Goal: Check status: Check status

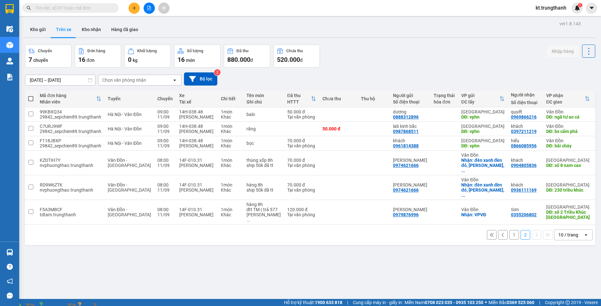
click at [502, 229] on div "1 2 10 / trang open" at bounding box center [310, 234] width 565 height 11
click at [72, 80] on input "[DATE] – [DATE]" at bounding box center [60, 80] width 70 height 10
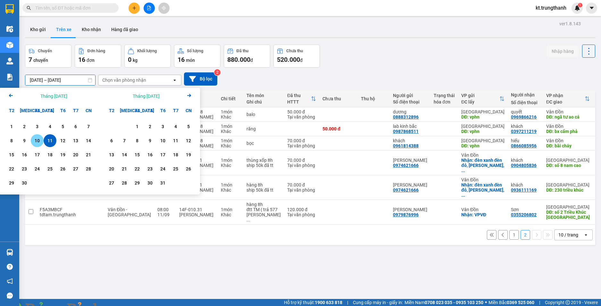
click at [35, 141] on div "10" at bounding box center [37, 141] width 9 height 8
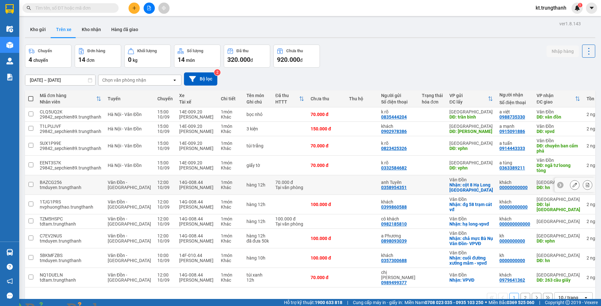
scroll to position [29, 0]
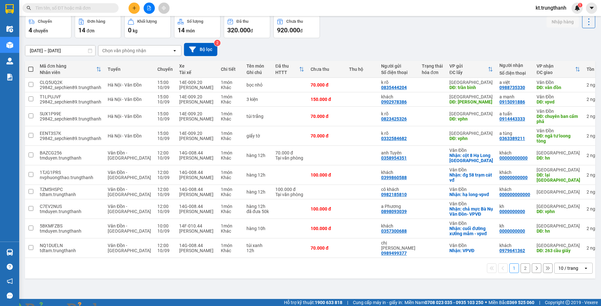
click at [521, 266] on button "2" at bounding box center [525, 268] width 10 height 10
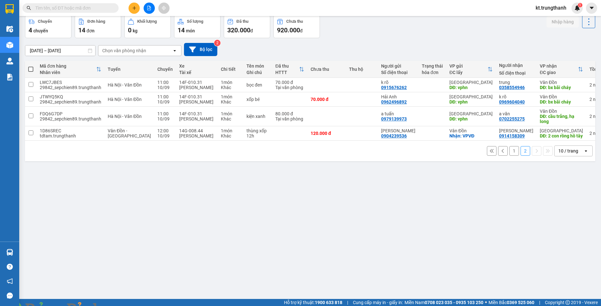
click at [50, 49] on input "10/09/2025 – 10/09/2025" at bounding box center [60, 50] width 70 height 10
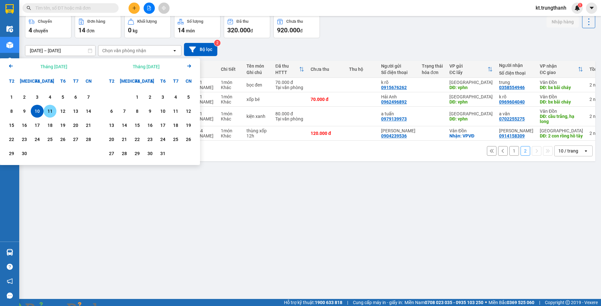
click at [51, 112] on div "11" at bounding box center [49, 111] width 9 height 8
type input "[DATE] – [DATE]"
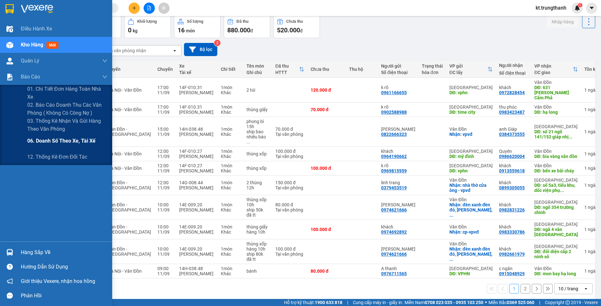
click at [58, 143] on span "06. Doanh số theo xe, tài xế" at bounding box center [61, 141] width 68 height 8
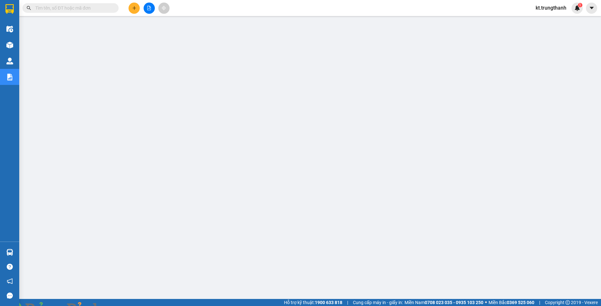
click at [118, 306] on img at bounding box center [116, 310] width 4 height 4
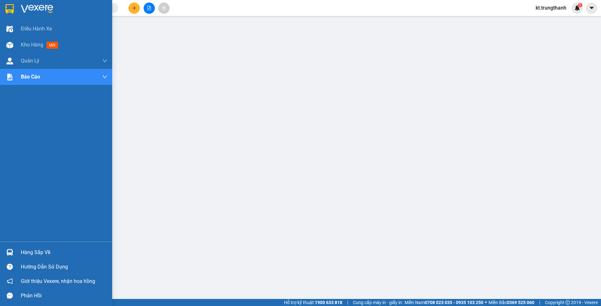
click at [12, 6] on img at bounding box center [9, 9] width 8 height 10
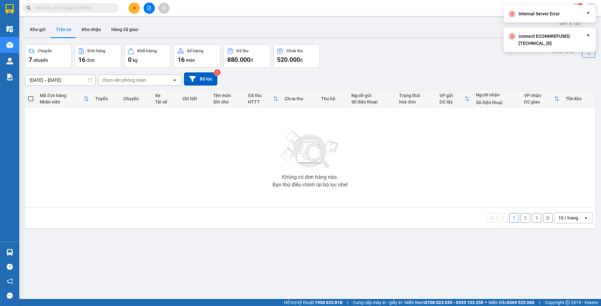
click at [68, 79] on input "[DATE] – [DATE]" at bounding box center [60, 80] width 70 height 10
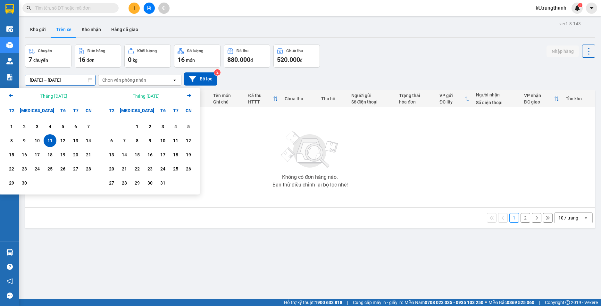
click at [47, 141] on div "11" at bounding box center [49, 141] width 9 height 8
type input "[DATE] – [DATE]"
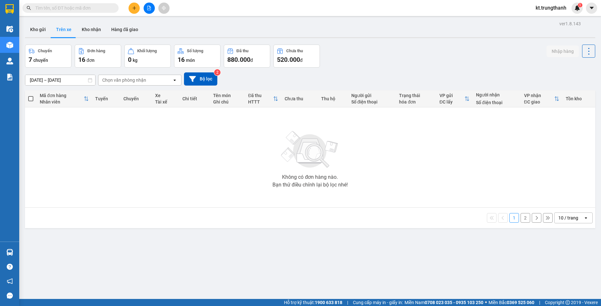
click at [522, 217] on button "2" at bounding box center [525, 218] width 10 height 10
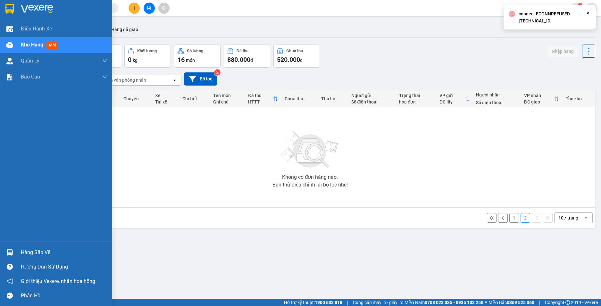
click at [10, 5] on img at bounding box center [9, 9] width 8 height 10
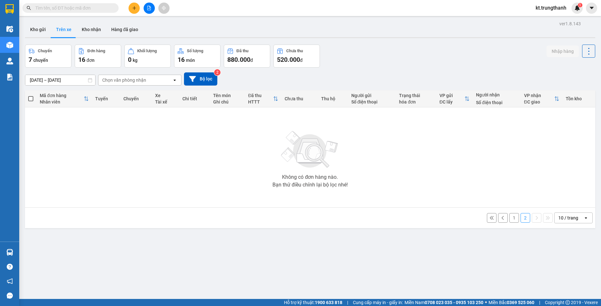
click at [265, 25] on div "Kho gửi Trên xe Kho nhận Hàng đã giao" at bounding box center [310, 30] width 570 height 17
click at [38, 32] on button "Kho gửi" at bounding box center [38, 29] width 26 height 15
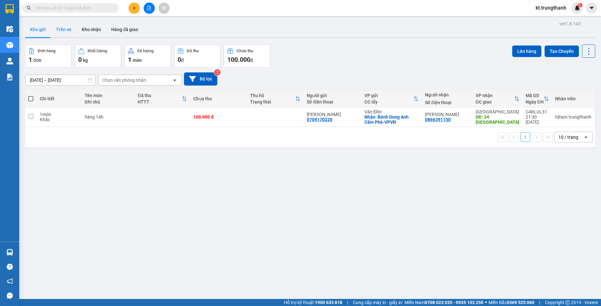
click at [62, 30] on button "Trên xe" at bounding box center [64, 29] width 26 height 15
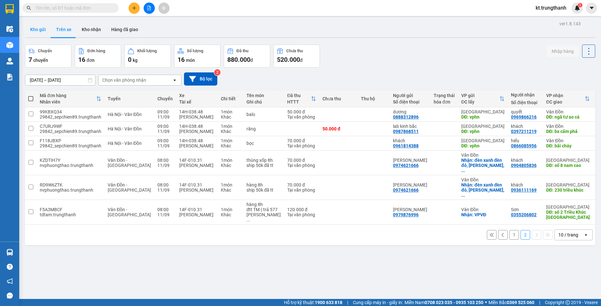
click at [39, 30] on button "Kho gửi" at bounding box center [38, 29] width 26 height 15
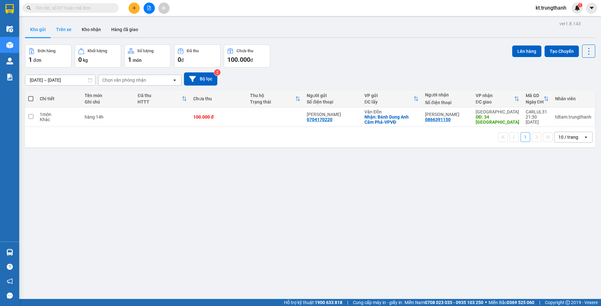
click at [63, 28] on button "Trên xe" at bounding box center [64, 29] width 26 height 15
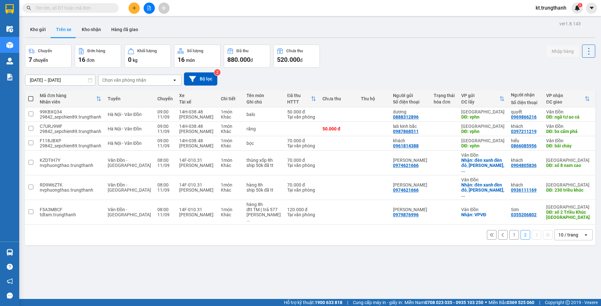
click at [510, 230] on button "1" at bounding box center [514, 235] width 10 height 10
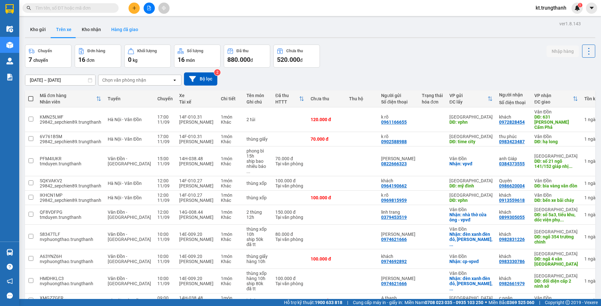
click at [118, 28] on button "Hàng đã giao" at bounding box center [124, 29] width 37 height 15
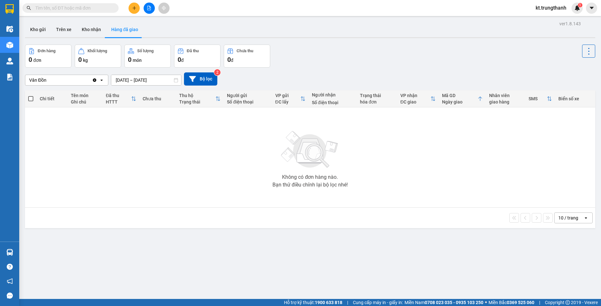
click at [85, 82] on div "Vân Đồn" at bounding box center [58, 80] width 67 height 10
click at [135, 77] on input "[DATE] – [DATE]" at bounding box center [146, 80] width 70 height 10
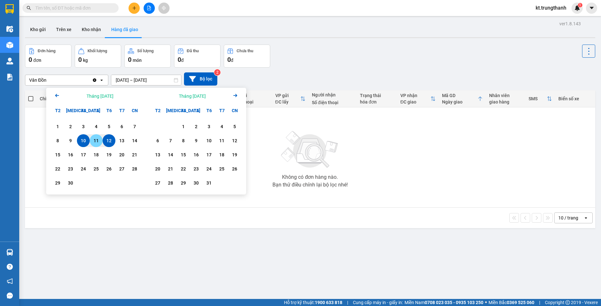
click at [93, 141] on div "11" at bounding box center [96, 141] width 9 height 8
type input "[DATE] – [DATE]"
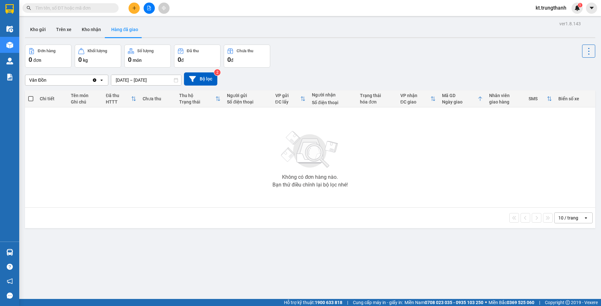
click at [74, 78] on div "Vân Đồn" at bounding box center [58, 80] width 67 height 10
click at [57, 90] on div "[GEOGRAPHIC_DATA]" at bounding box center [66, 94] width 83 height 12
click at [91, 29] on button "Kho nhận" at bounding box center [91, 29] width 29 height 15
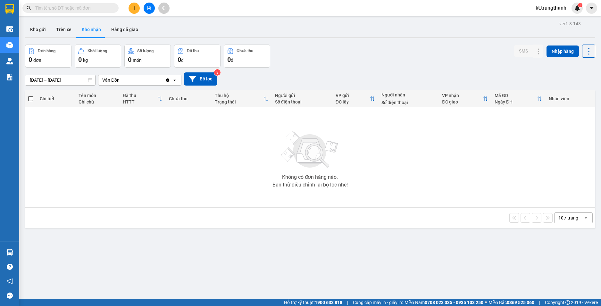
click at [54, 82] on input "[DATE] – [DATE]" at bounding box center [60, 80] width 70 height 10
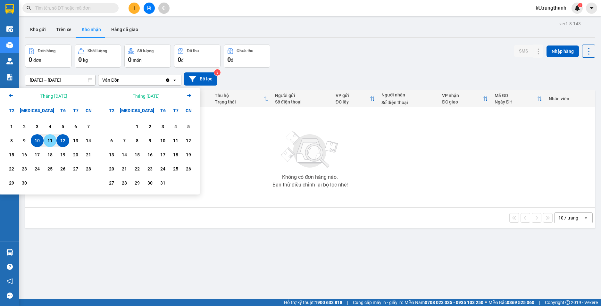
click at [53, 137] on div "11" at bounding box center [49, 141] width 9 height 8
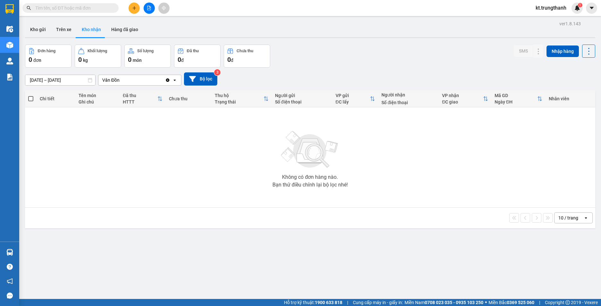
click at [130, 80] on div "Vân Đồn" at bounding box center [131, 80] width 67 height 10
click at [115, 93] on span "[GEOGRAPHIC_DATA]" at bounding box center [126, 93] width 46 height 6
click at [61, 29] on button "Trên xe" at bounding box center [64, 29] width 26 height 15
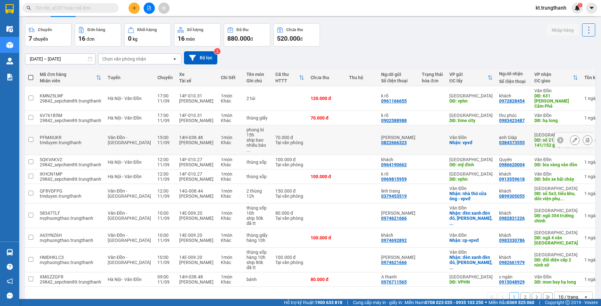
scroll to position [32, 0]
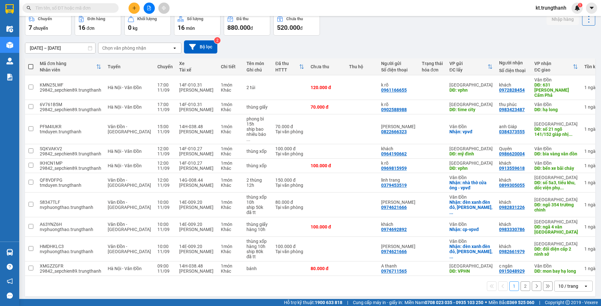
click at [525, 290] on div "1 2 10 / trang open" at bounding box center [310, 286] width 565 height 11
click at [520, 291] on button "2" at bounding box center [525, 286] width 10 height 10
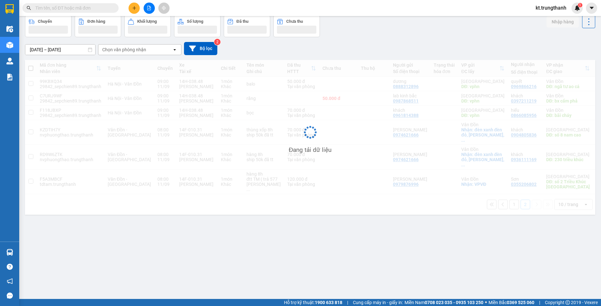
scroll to position [29, 0]
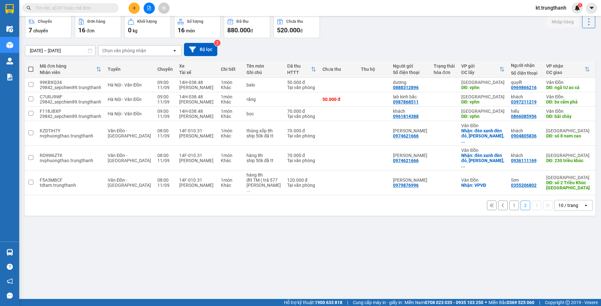
click at [511, 201] on button "1" at bounding box center [514, 206] width 10 height 10
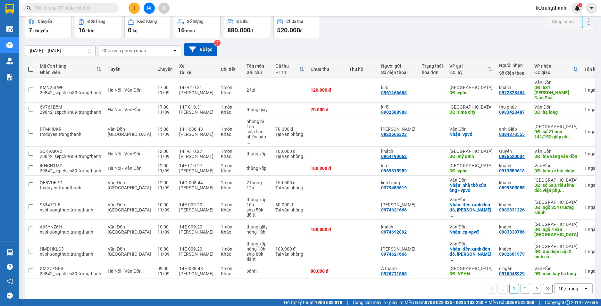
drag, startPoint x: 519, startPoint y: 292, endPoint x: 514, endPoint y: 292, distance: 5.2
click at [520, 293] on button "2" at bounding box center [525, 289] width 10 height 10
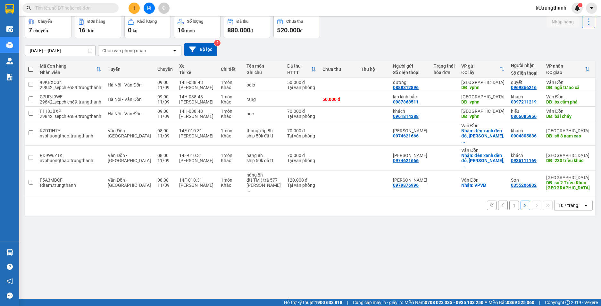
click at [509, 201] on button "1" at bounding box center [514, 206] width 10 height 10
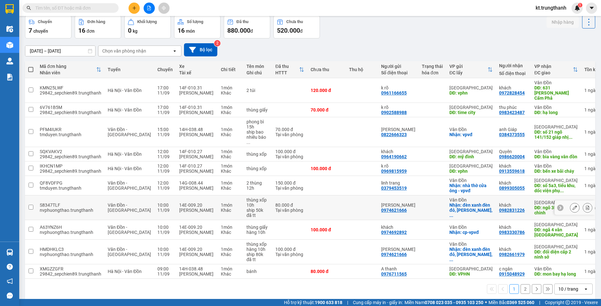
scroll to position [40, 0]
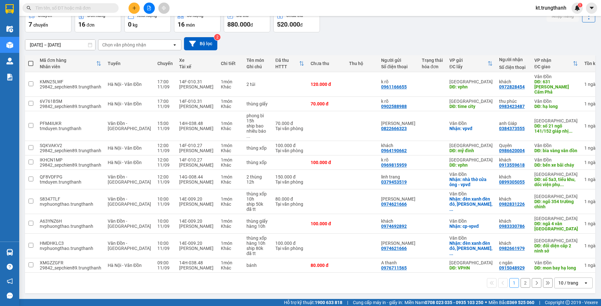
click at [64, 40] on input "[DATE] – [DATE]" at bounding box center [60, 45] width 70 height 10
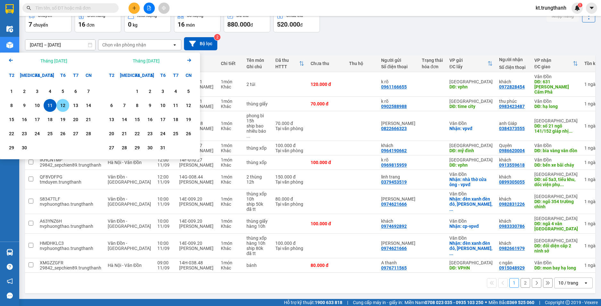
click at [59, 102] on div "12" at bounding box center [62, 106] width 9 height 8
type input "[DATE] – [DATE]"
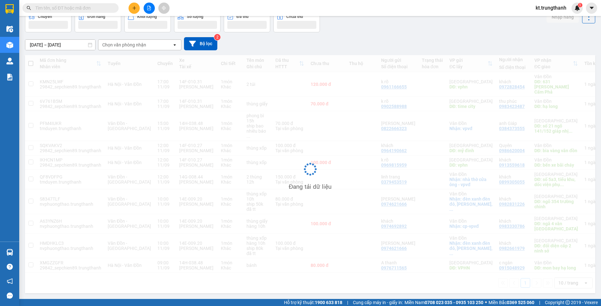
scroll to position [29, 0]
